Goal: Information Seeking & Learning: Learn about a topic

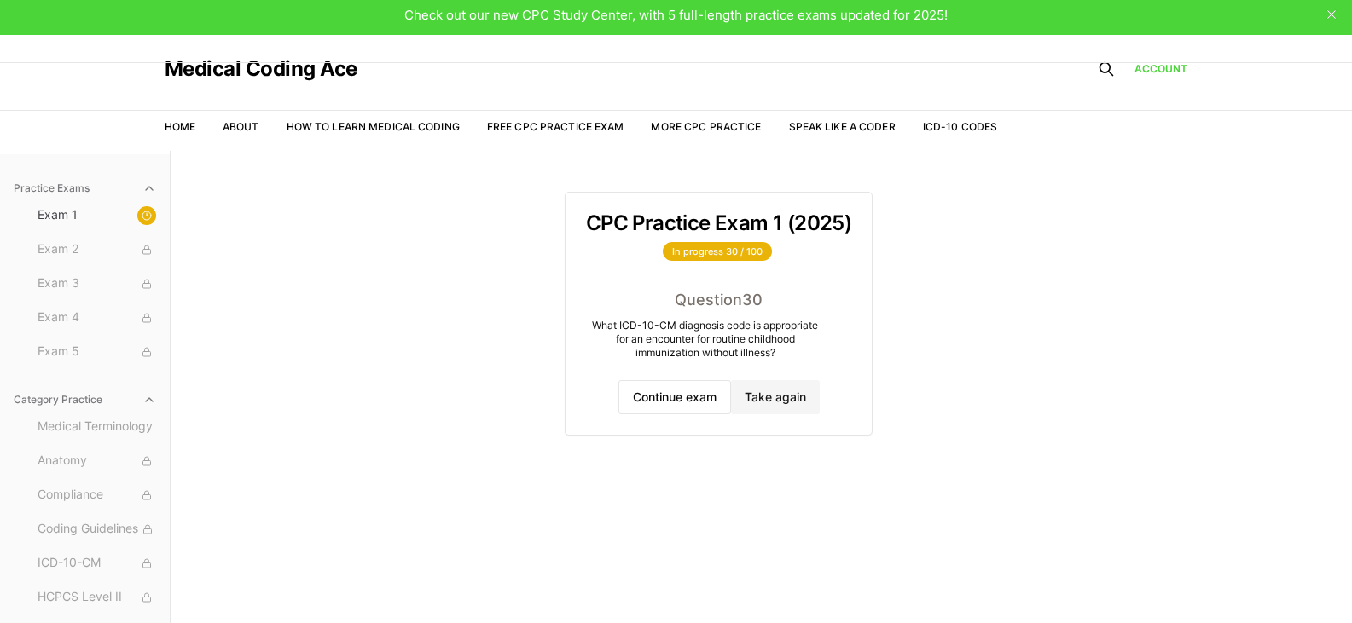
scroll to position [7, 0]
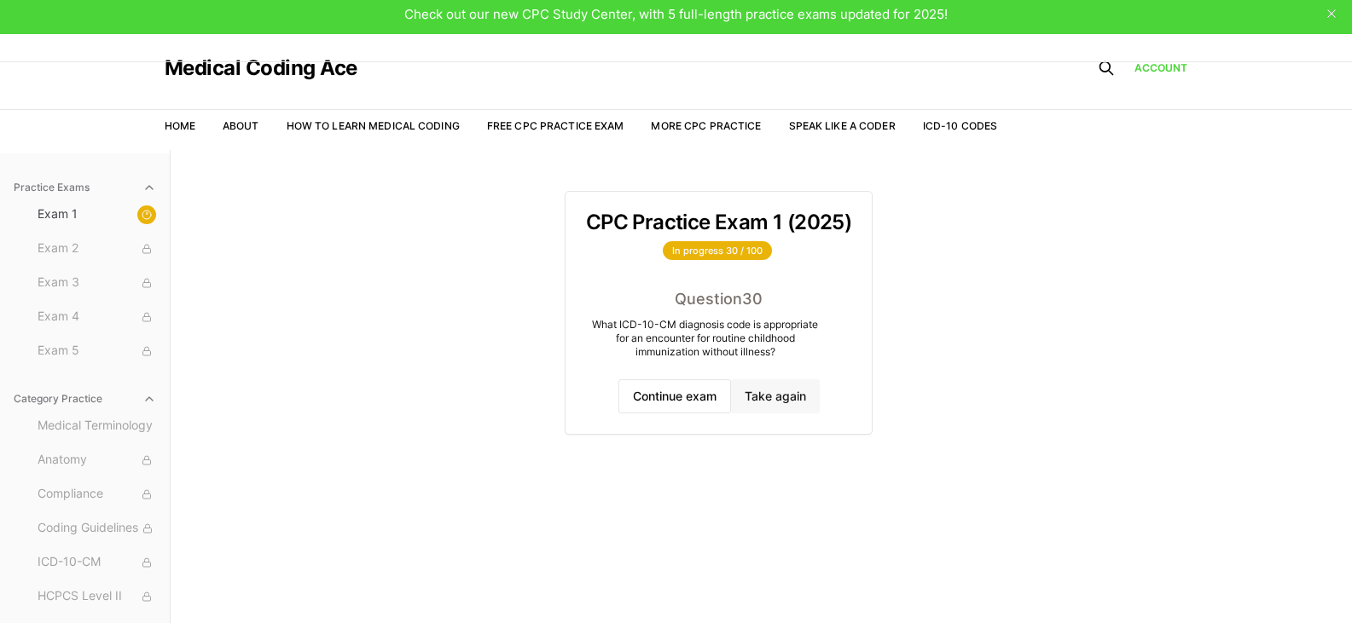
click at [775, 396] on button "Take again" at bounding box center [775, 397] width 89 height 34
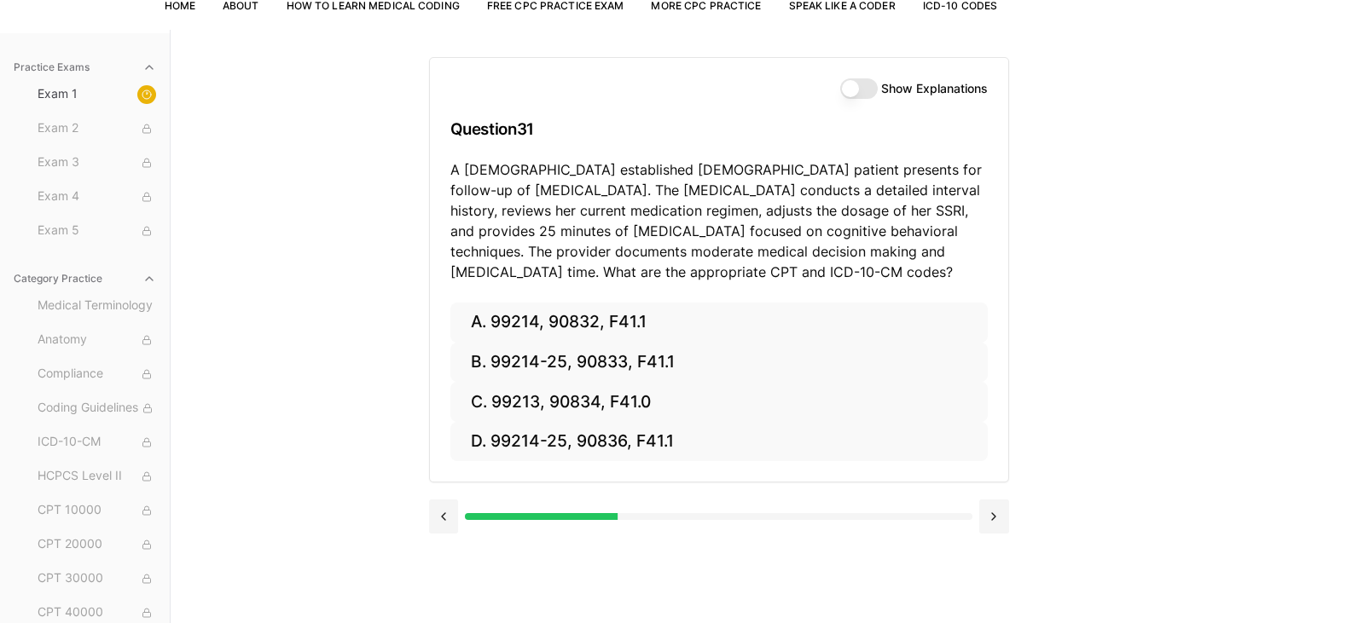
scroll to position [124, 0]
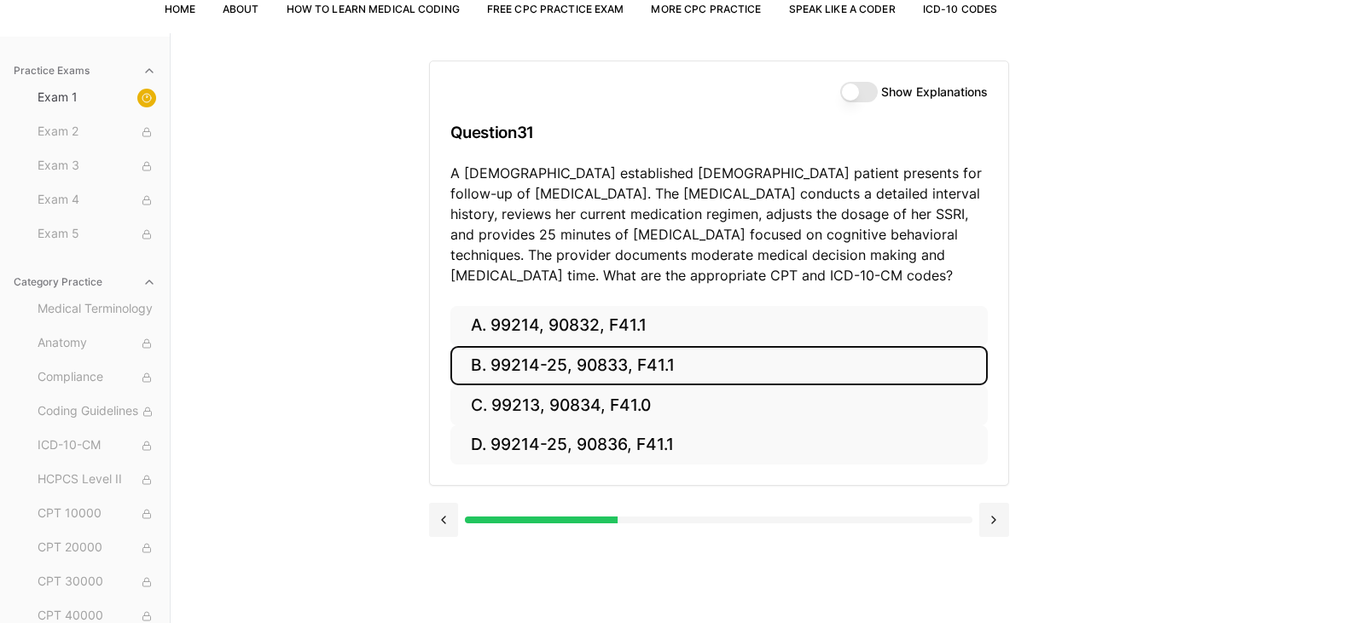
click at [560, 359] on button "B. 99214-25, 90833, F41.1" at bounding box center [718, 366] width 537 height 40
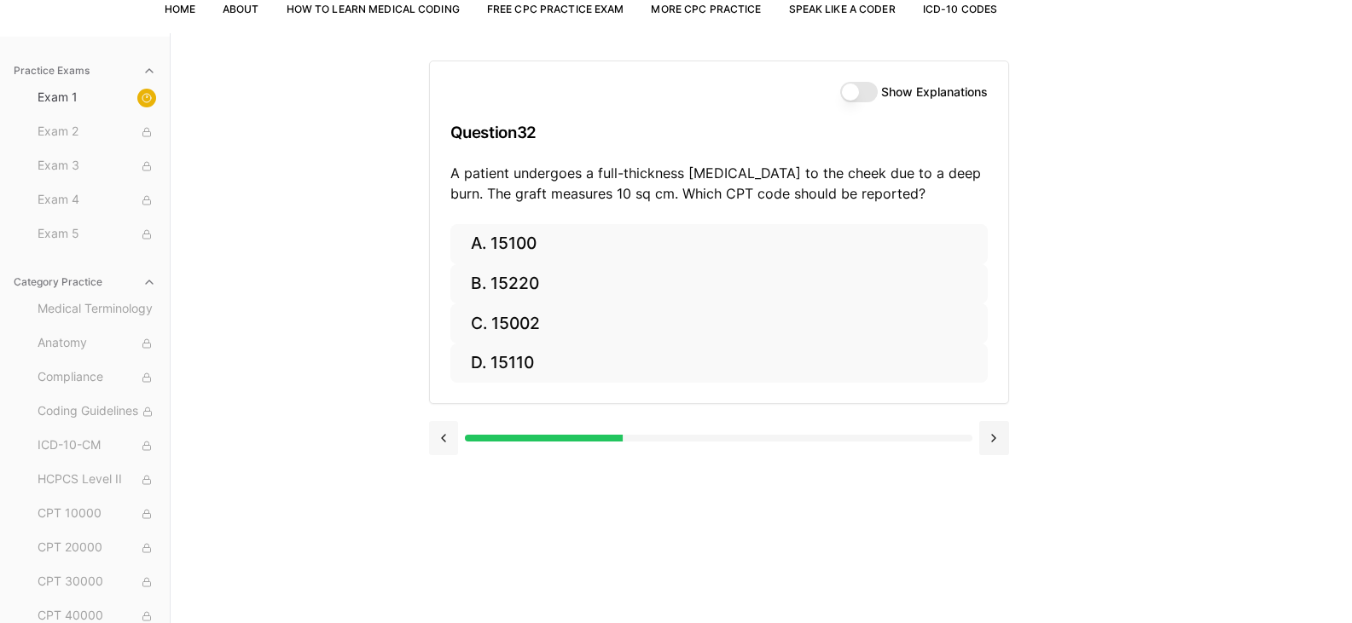
click at [442, 442] on button at bounding box center [444, 438] width 30 height 34
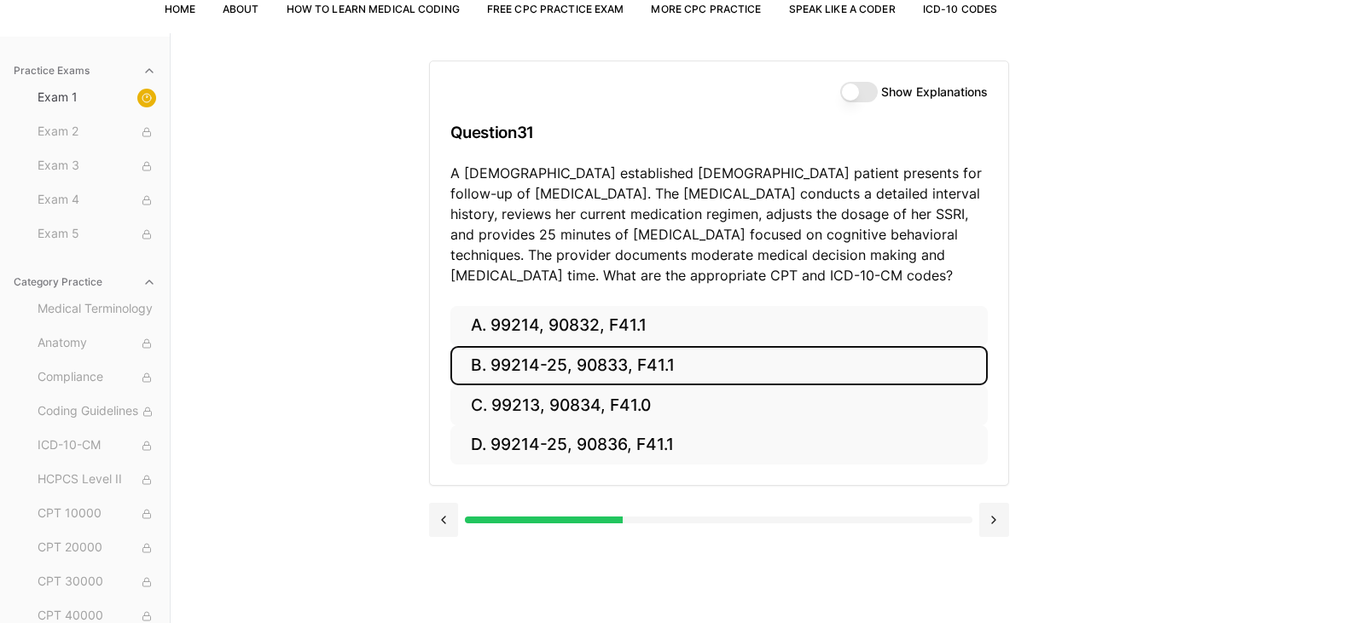
click at [698, 374] on button "B. 99214-25, 90833, F41.1" at bounding box center [718, 366] width 537 height 40
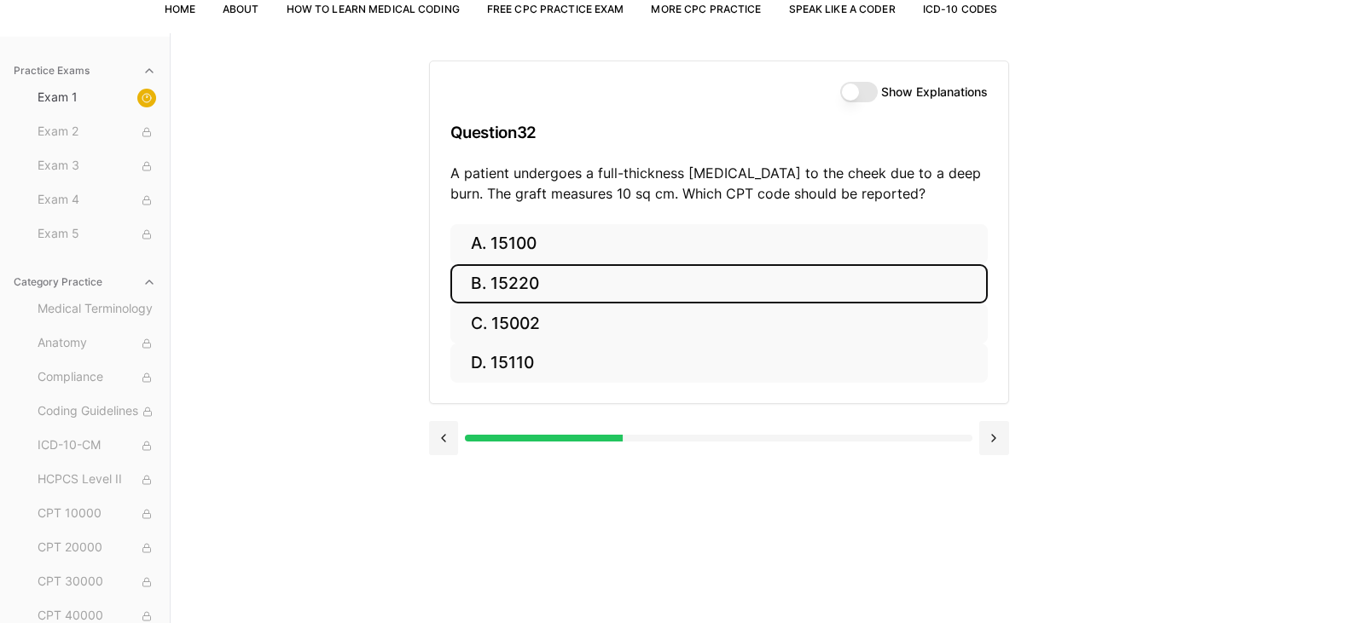
click at [473, 271] on button "B. 15220" at bounding box center [718, 284] width 537 height 40
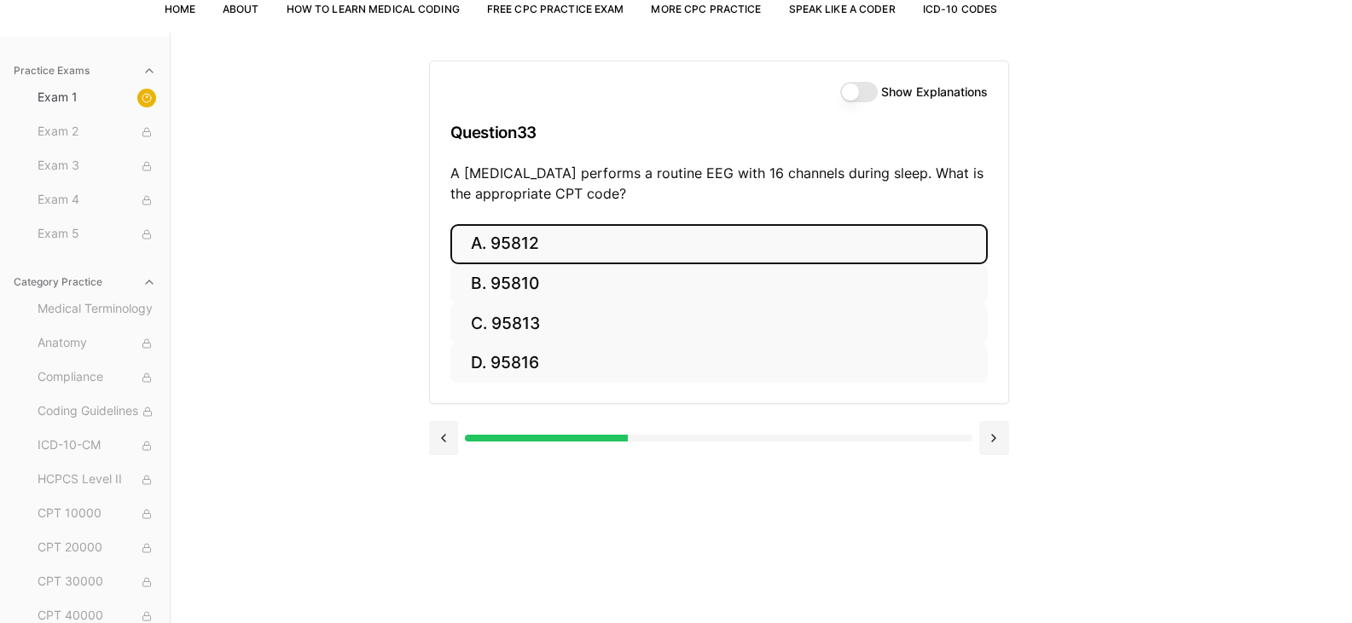
click at [525, 241] on button "A. 95812" at bounding box center [718, 244] width 537 height 40
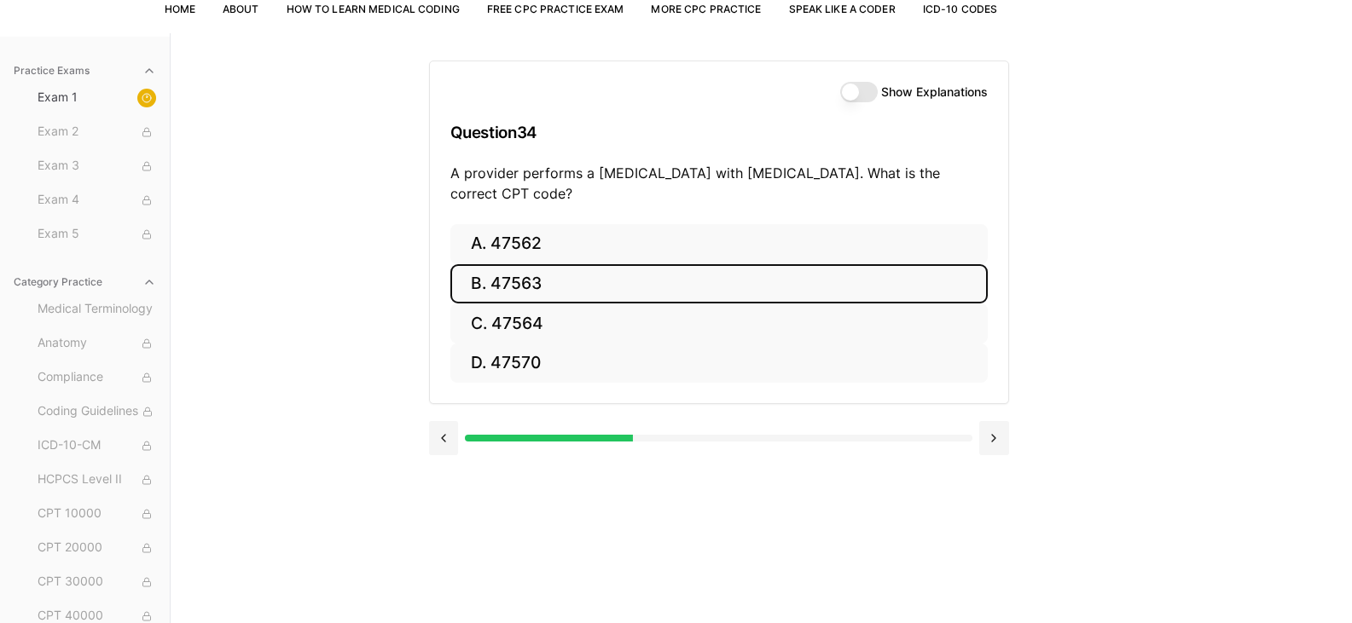
click at [496, 293] on button "B. 47563" at bounding box center [718, 284] width 537 height 40
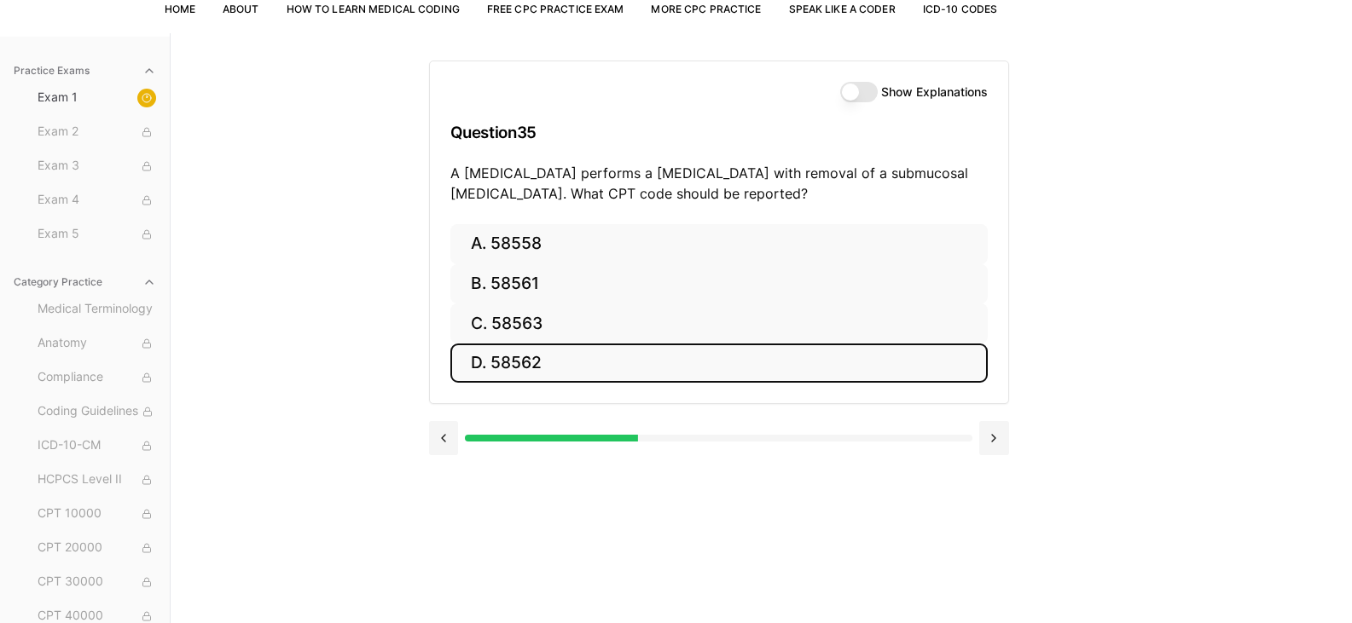
click at [510, 362] on button "D. 58562" at bounding box center [718, 364] width 537 height 40
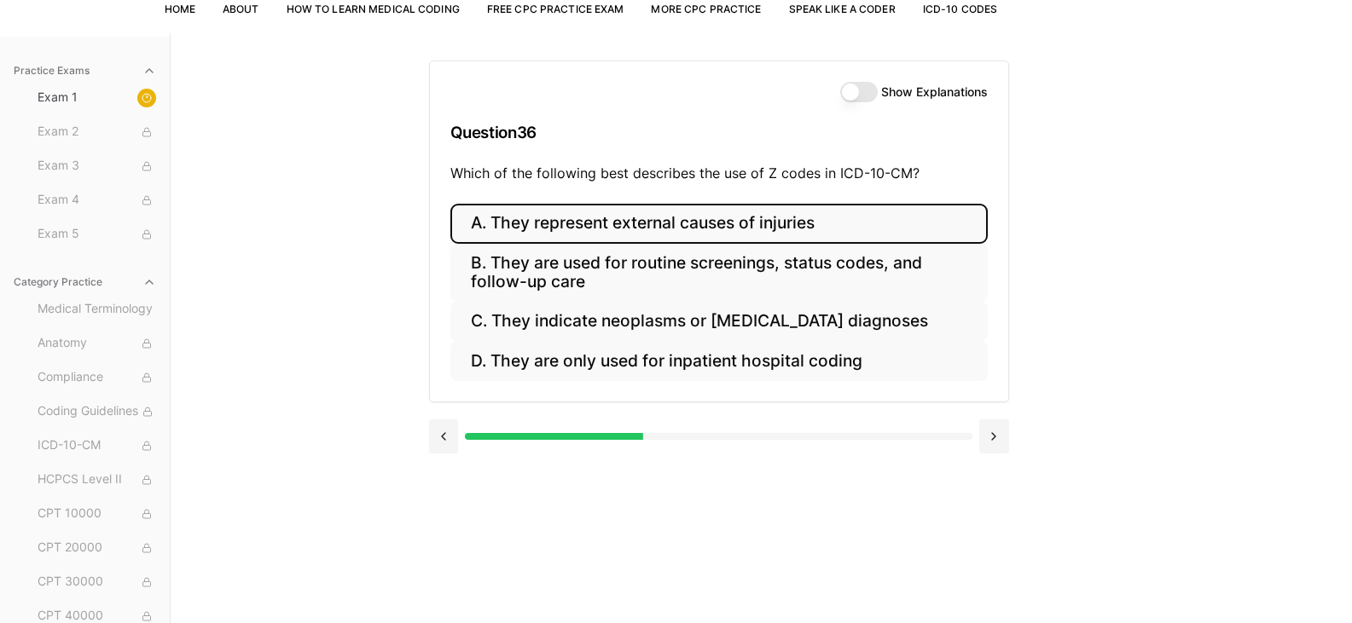
click at [631, 222] on button "A. They represent external causes of injuries" at bounding box center [718, 224] width 537 height 40
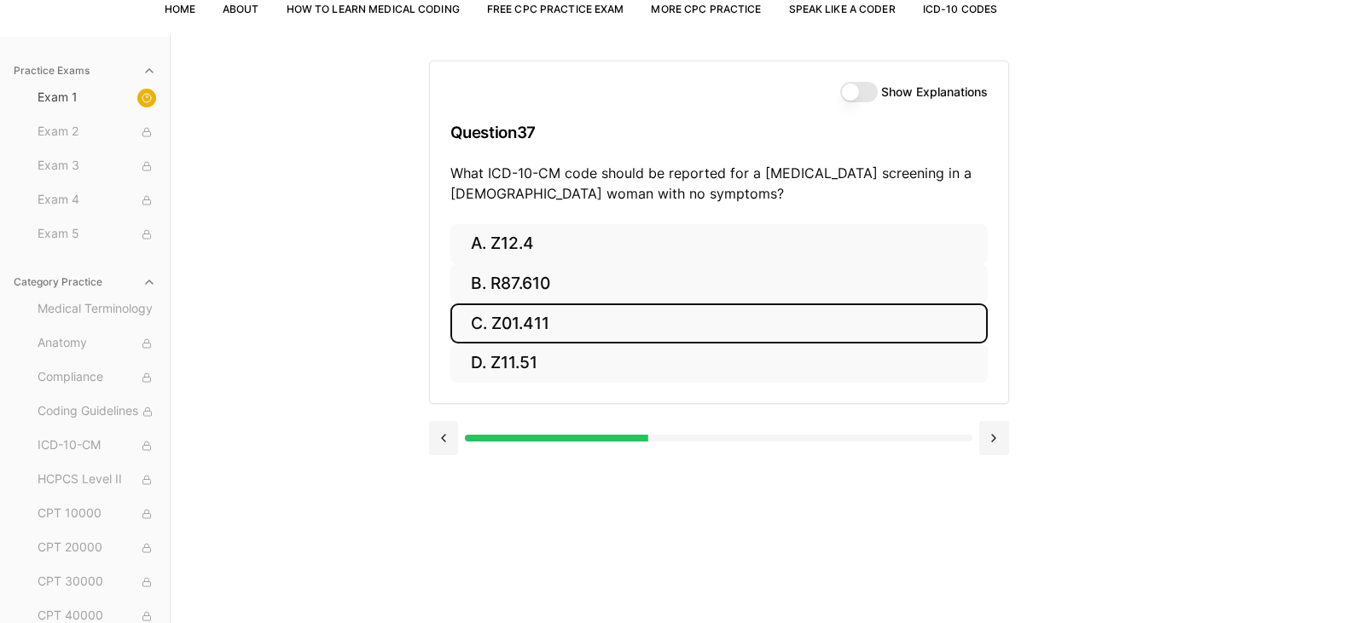
click at [506, 324] on button "C. Z01.411" at bounding box center [718, 324] width 537 height 40
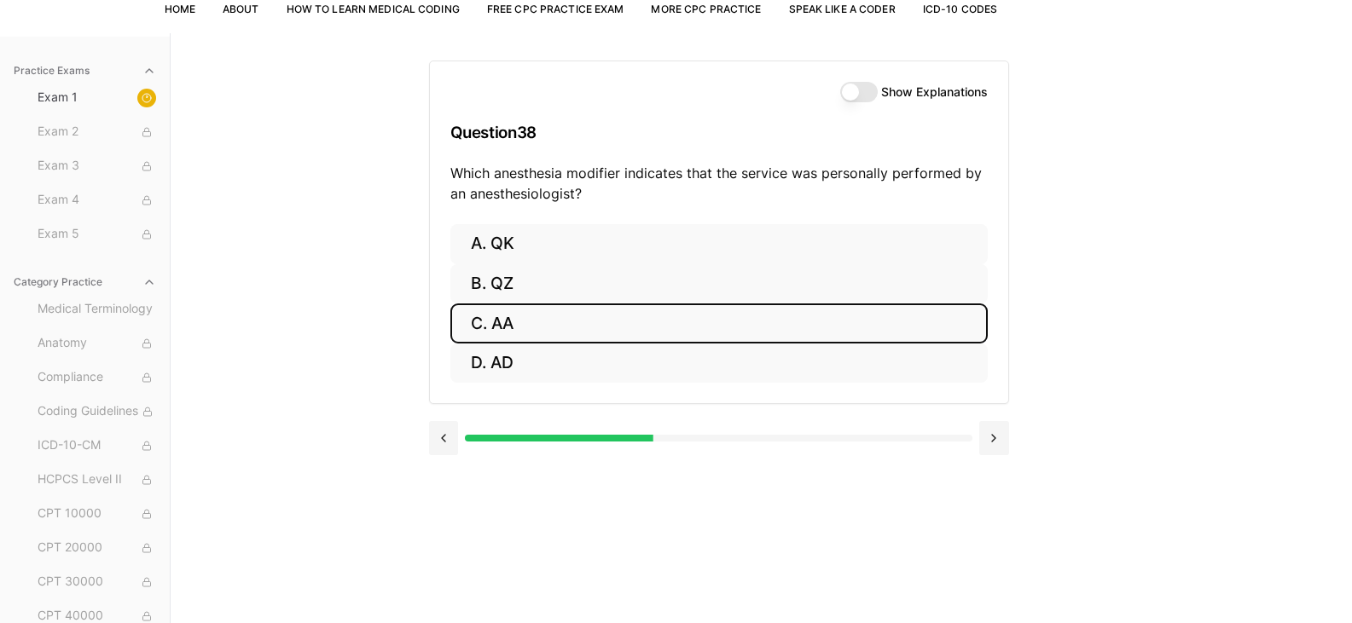
click at [526, 322] on button "C. AA" at bounding box center [718, 324] width 537 height 40
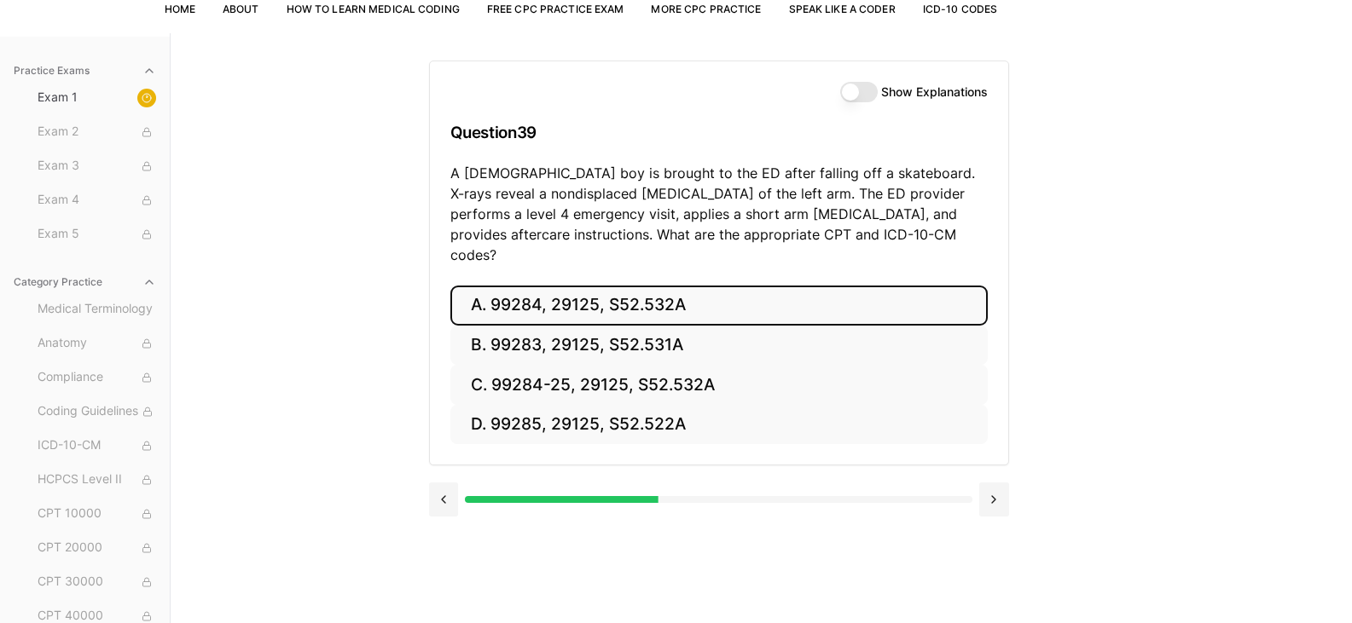
click at [670, 297] on button "A. 99284, 29125, S52.532A" at bounding box center [718, 306] width 537 height 40
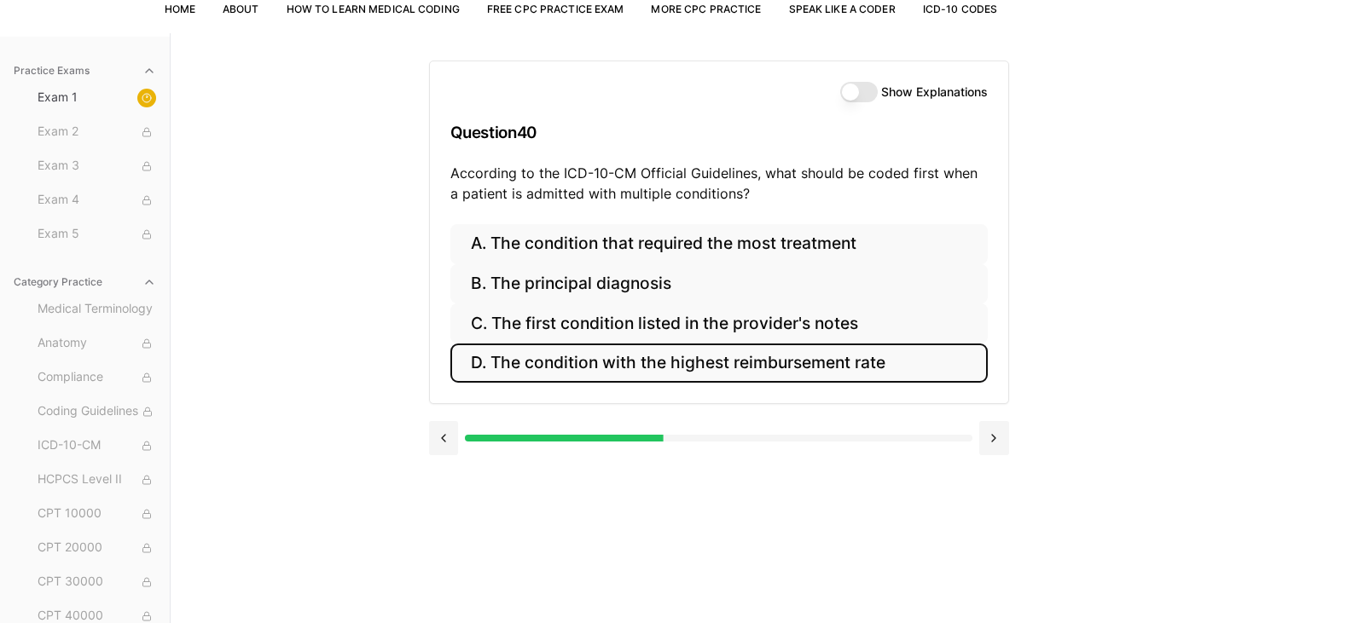
click at [713, 364] on button "D. The condition with the highest reimbursement rate" at bounding box center [718, 364] width 537 height 40
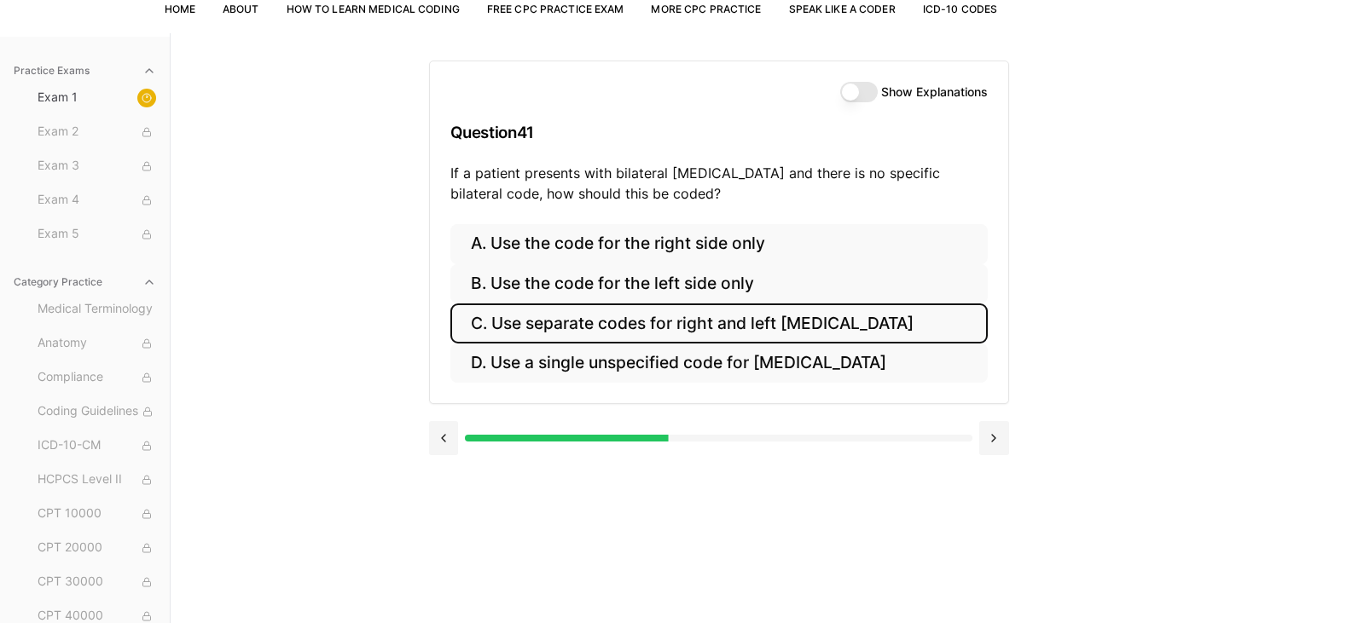
click at [597, 336] on button "C. Use separate codes for right and left [MEDICAL_DATA]" at bounding box center [718, 324] width 537 height 40
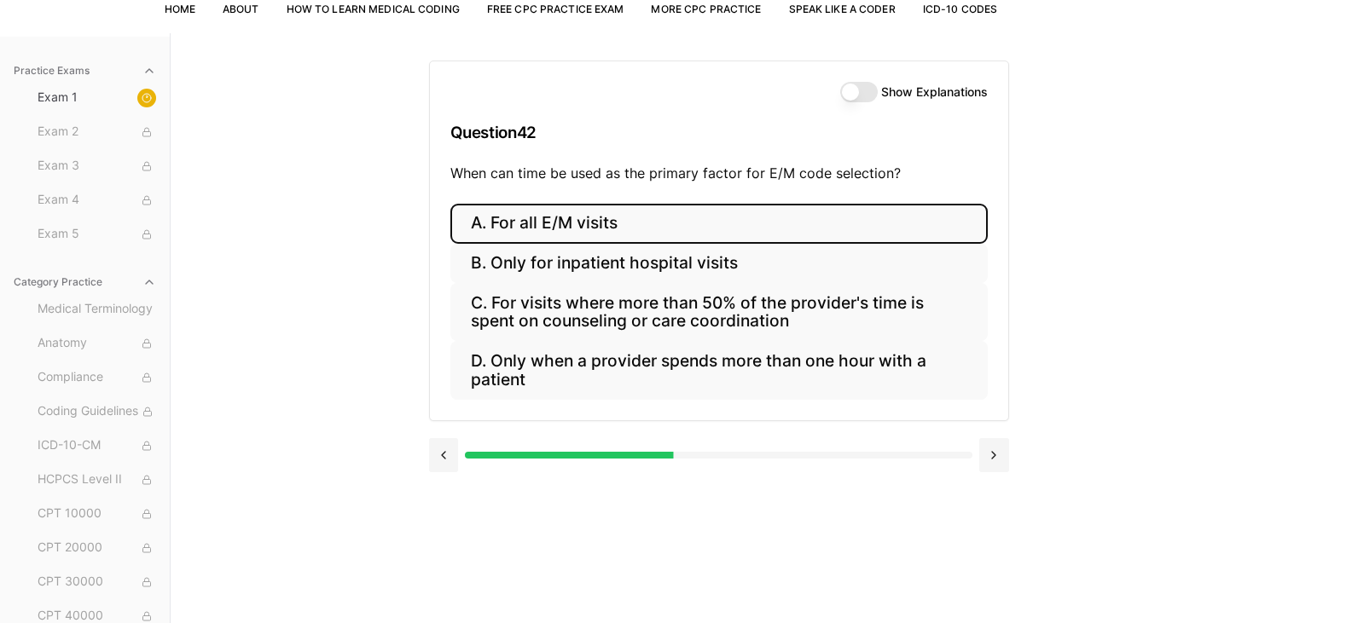
click at [552, 234] on button "A. For all E/M visits" at bounding box center [718, 224] width 537 height 40
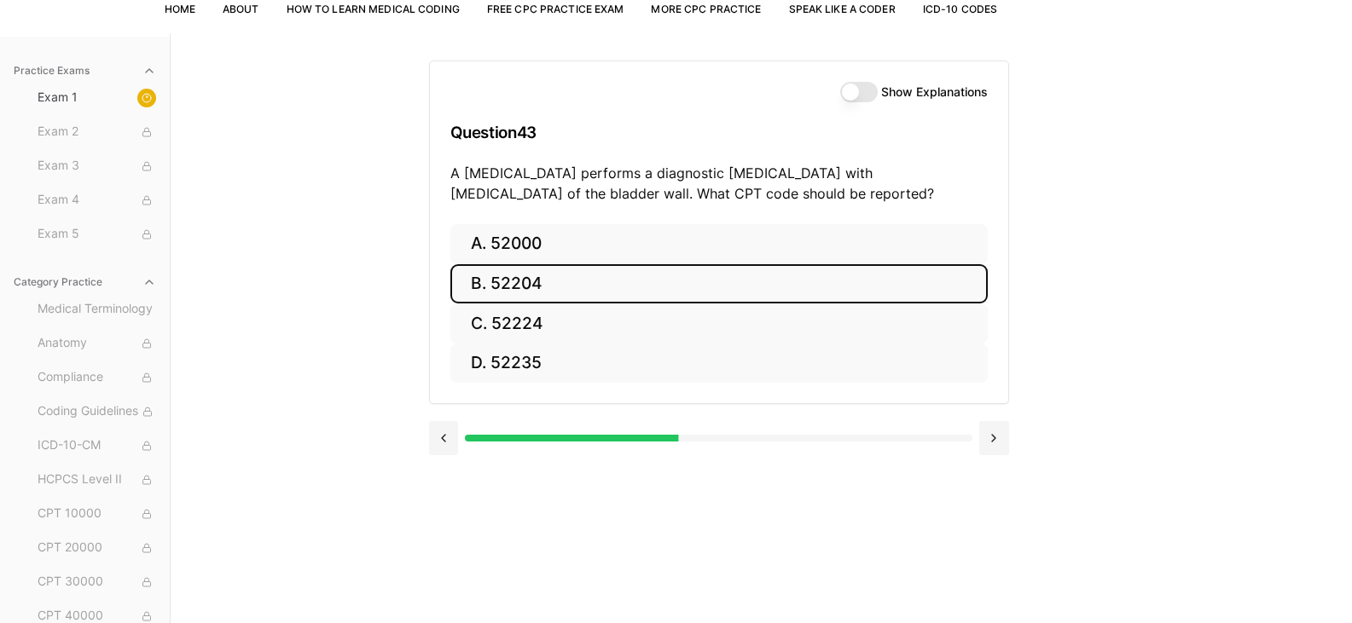
click at [560, 281] on button "B. 52204" at bounding box center [718, 284] width 537 height 40
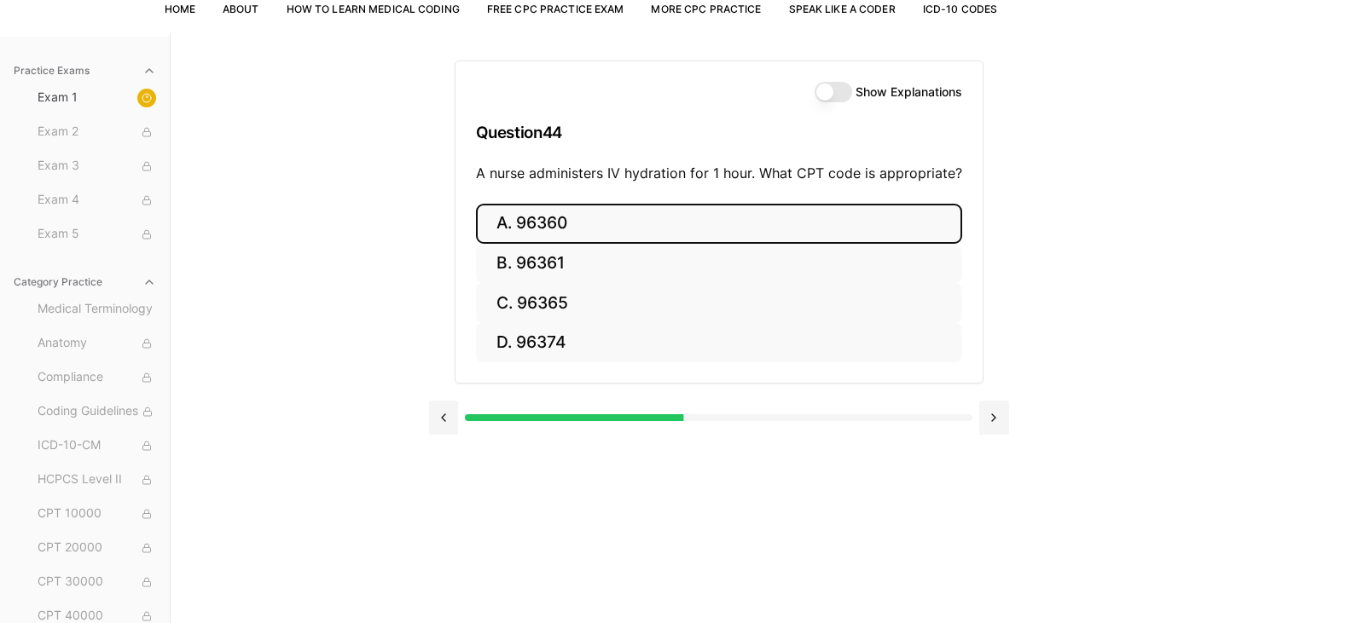
click at [612, 231] on button "A. 96360" at bounding box center [719, 224] width 486 height 40
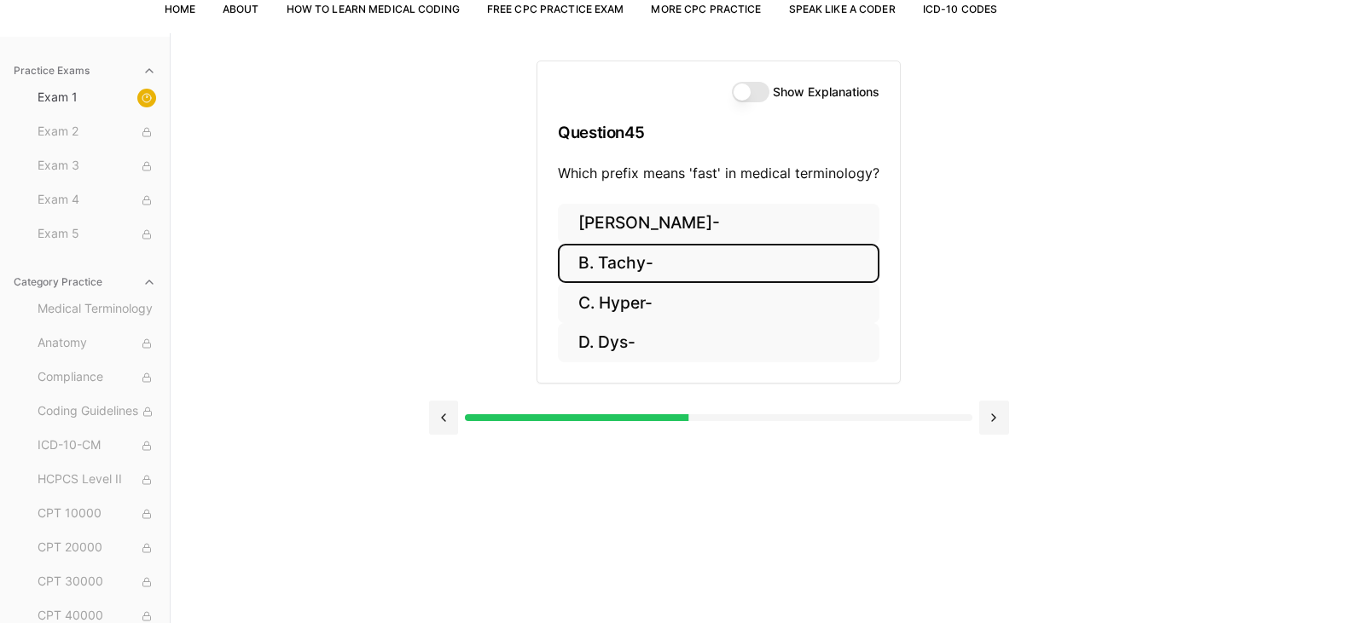
click at [658, 262] on button "B. Tachy-" at bounding box center [719, 264] width 322 height 40
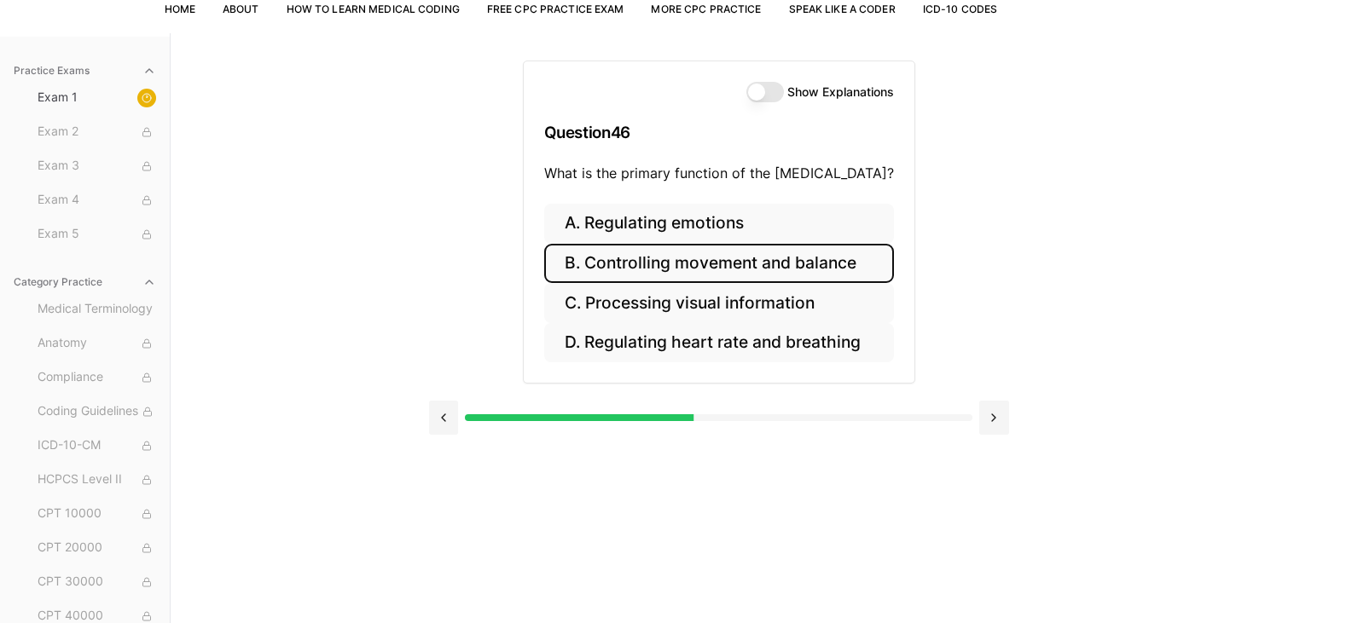
click at [755, 258] on button "B. Controlling movement and balance" at bounding box center [719, 264] width 350 height 40
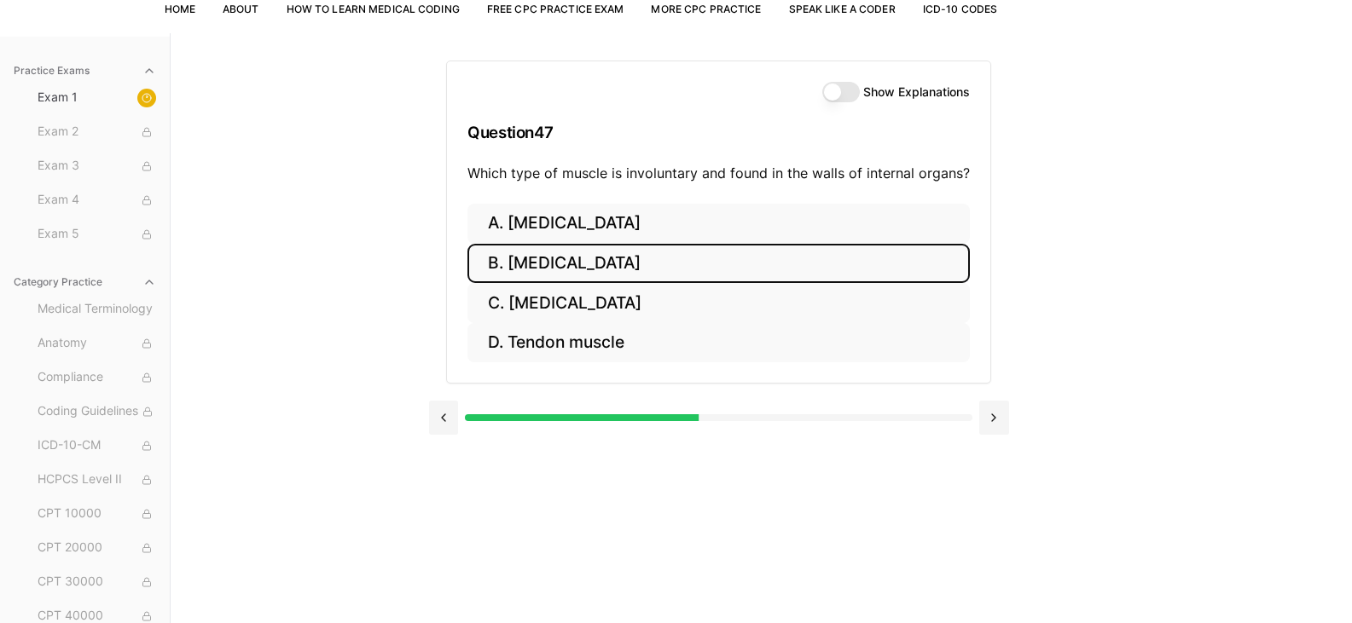
click at [569, 276] on button "B. [MEDICAL_DATA]" at bounding box center [718, 264] width 502 height 40
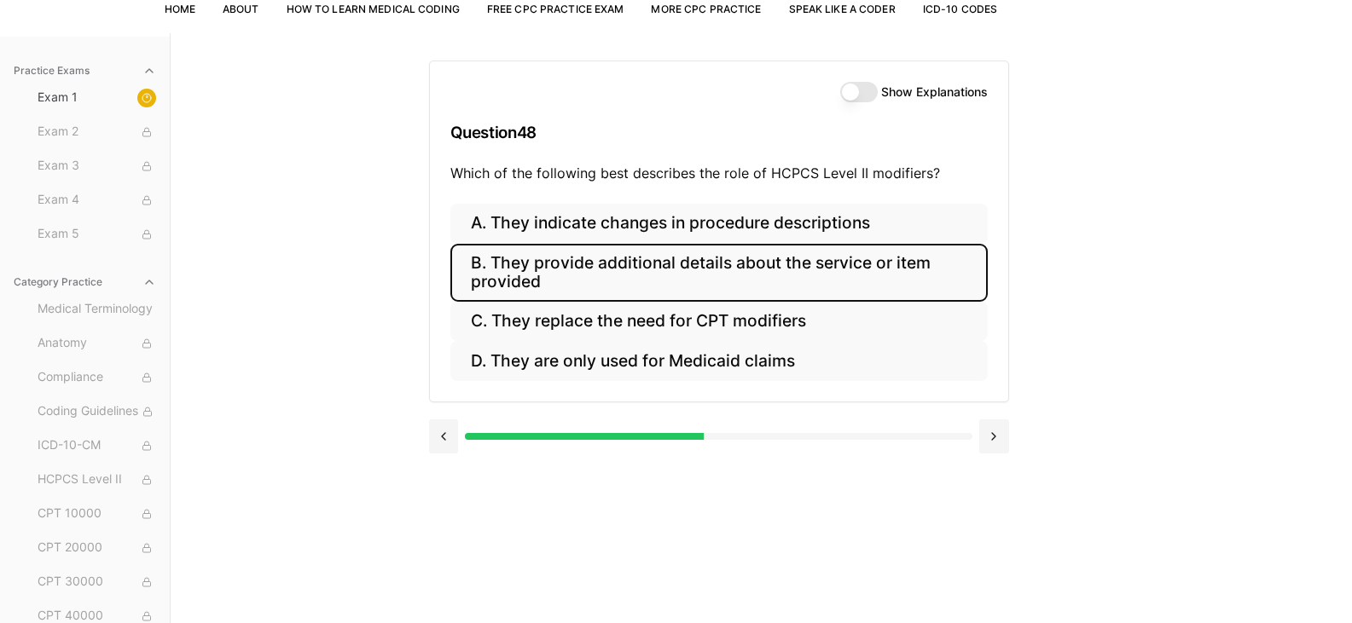
click at [569, 285] on button "B. They provide additional details about the service or item provided" at bounding box center [718, 273] width 537 height 58
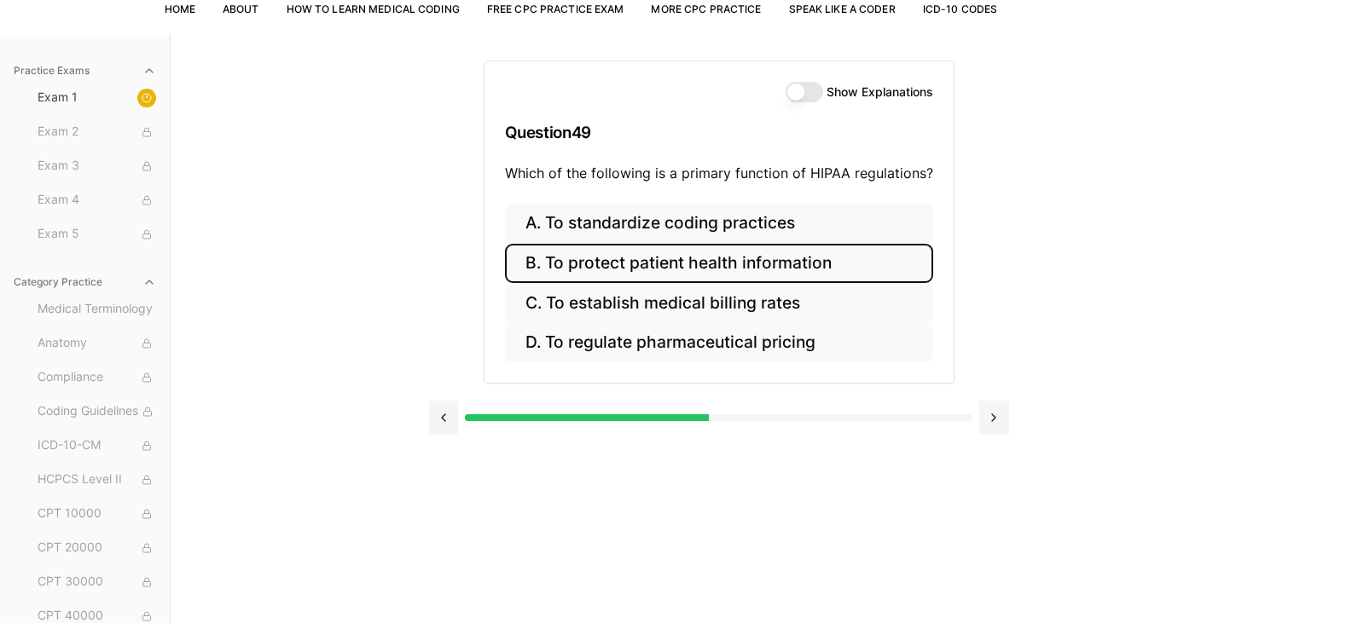
click at [638, 264] on button "B. To protect patient health information" at bounding box center [719, 264] width 428 height 40
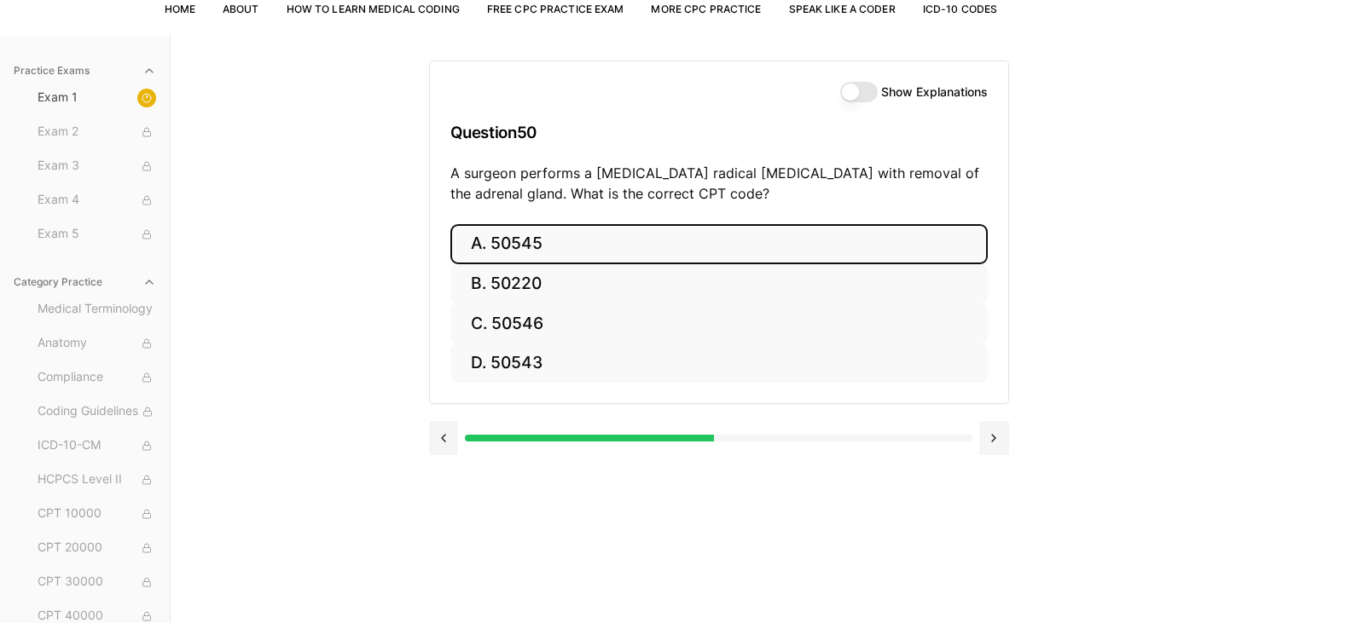
click at [521, 252] on button "A. 50545" at bounding box center [718, 244] width 537 height 40
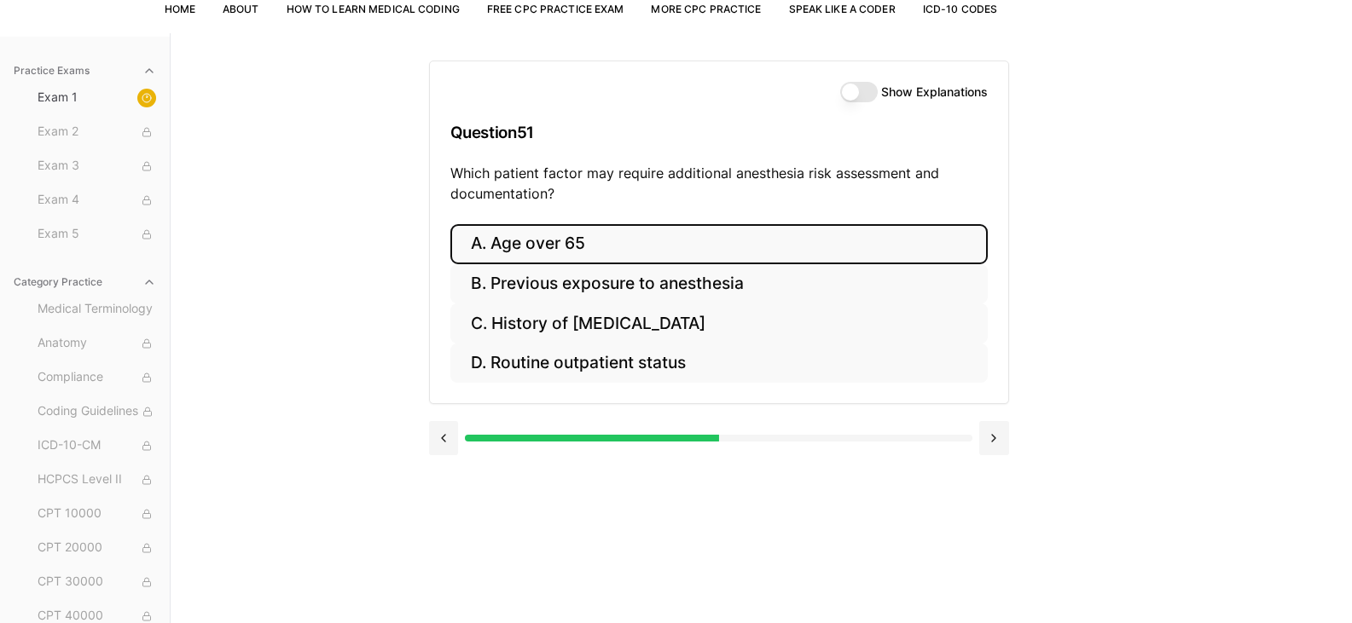
click at [616, 259] on button "A. Age over 65" at bounding box center [718, 244] width 537 height 40
